Goal: Task Accomplishment & Management: Use online tool/utility

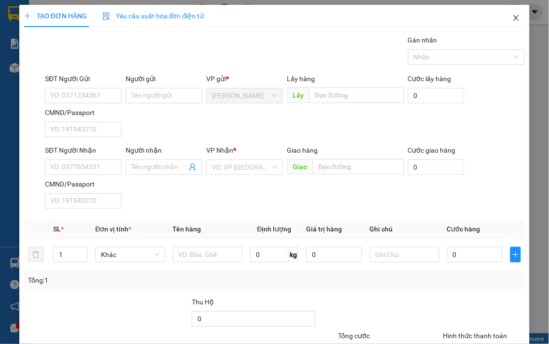
click at [514, 18] on icon "close" at bounding box center [516, 18] width 5 height 6
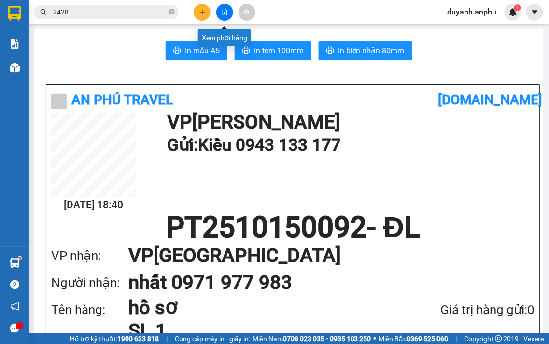
click at [225, 8] on button at bounding box center [224, 12] width 17 height 17
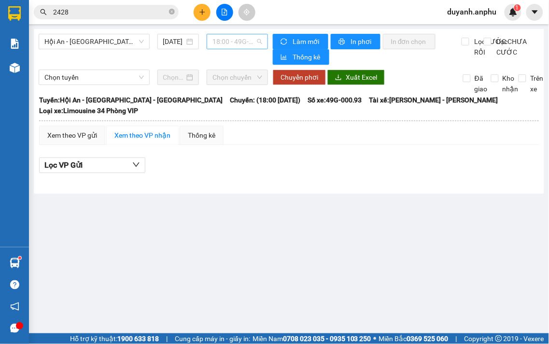
click at [233, 41] on span "18:00 - 49G-000.93" at bounding box center [238, 41] width 50 height 14
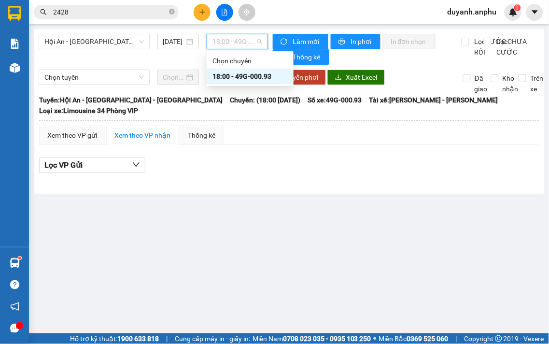
click at [233, 41] on span "18:00 - 49G-000.93" at bounding box center [238, 41] width 50 height 14
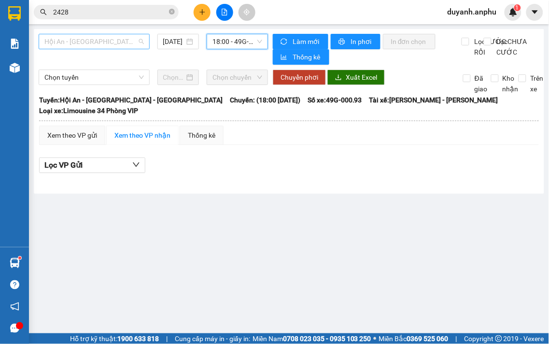
click at [128, 45] on span "Hội An - [GEOGRAPHIC_DATA] - [GEOGRAPHIC_DATA]" at bounding box center [94, 41] width 100 height 14
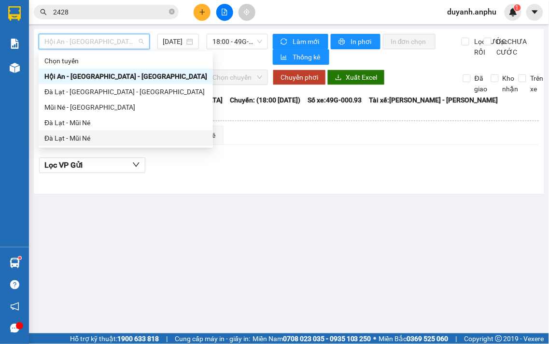
click at [81, 134] on div "Đà Lạt - Mũi Né" at bounding box center [125, 138] width 163 height 11
type input "[DATE]"
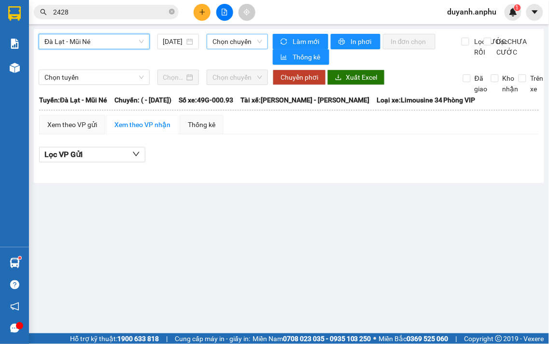
click at [228, 42] on span "Chọn chuyến" at bounding box center [238, 41] width 50 height 14
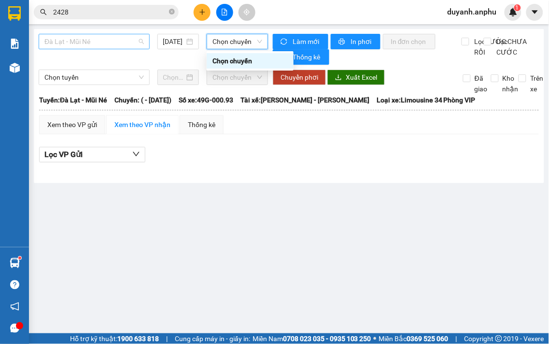
drag, startPoint x: 99, startPoint y: 42, endPoint x: 89, endPoint y: 65, distance: 25.3
click at [99, 42] on span "Đà Lạt - Mũi Né" at bounding box center [94, 41] width 100 height 14
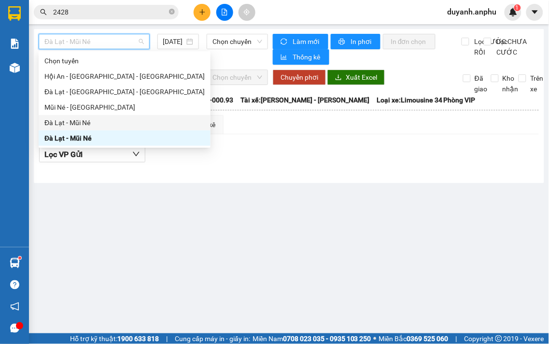
click at [84, 122] on div "Đà Lạt - Mũi Né" at bounding box center [124, 122] width 160 height 11
type input "[DATE]"
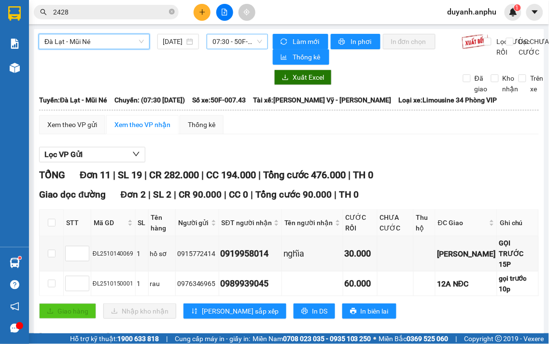
click at [231, 42] on span "07:30 - 50F-007.43" at bounding box center [238, 41] width 50 height 14
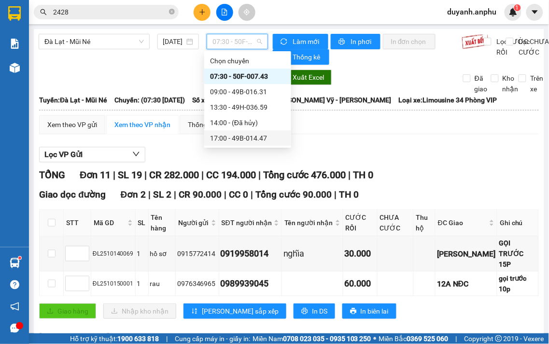
click at [242, 133] on div "17:00 - 49B-014.47" at bounding box center [247, 138] width 75 height 11
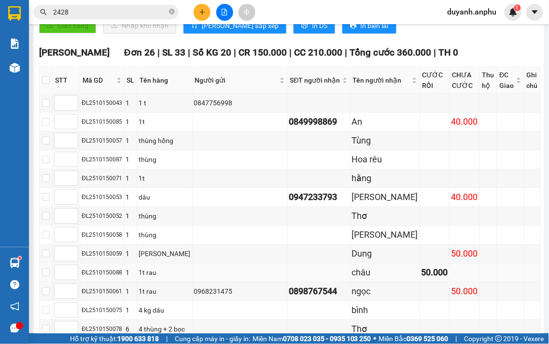
scroll to position [351, 0]
